Goal: Task Accomplishment & Management: Use online tool/utility

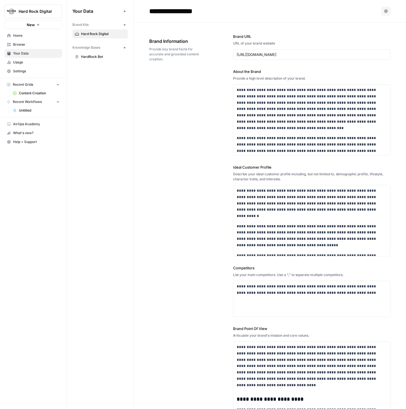
click at [21, 37] on span "Home" at bounding box center [36, 35] width 46 height 5
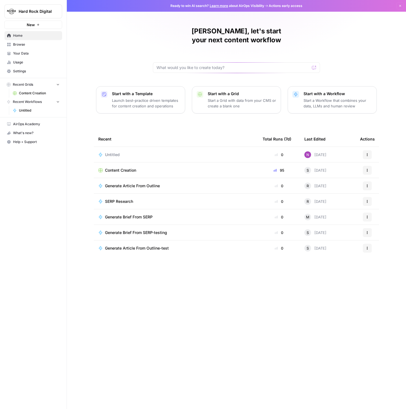
click at [20, 45] on span "Browse" at bounding box center [36, 44] width 46 height 5
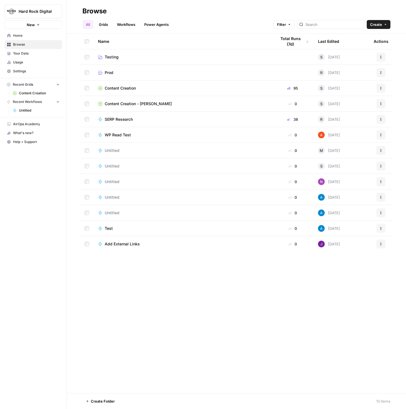
click at [123, 86] on span "Content Creation" at bounding box center [120, 88] width 31 height 6
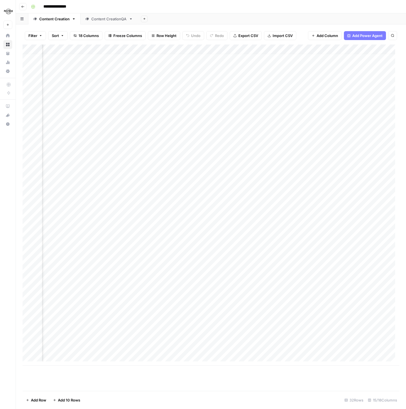
scroll to position [4, 0]
click at [48, 149] on div "Add Column" at bounding box center [211, 205] width 376 height 321
click at [63, 161] on div "Add Column" at bounding box center [211, 205] width 376 height 321
click at [92, 147] on button "button" at bounding box center [84, 149] width 84 height 10
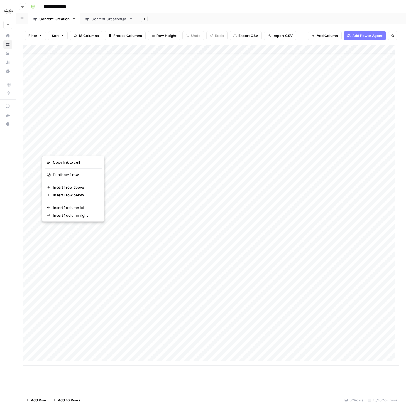
scroll to position [0, 0]
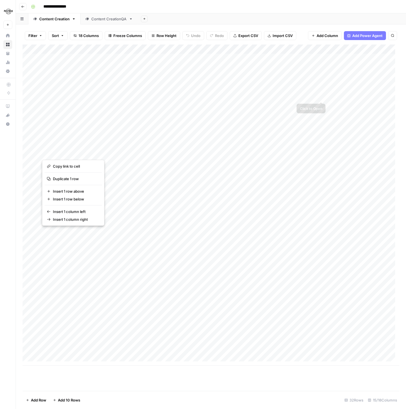
click at [282, 142] on div "Add Column" at bounding box center [211, 205] width 376 height 321
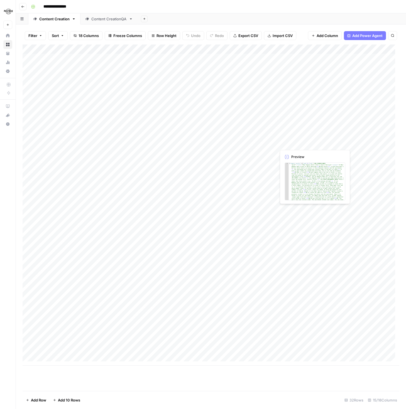
click at [271, 130] on div "Add Column" at bounding box center [211, 205] width 376 height 321
